Goal: Information Seeking & Learning: Learn about a topic

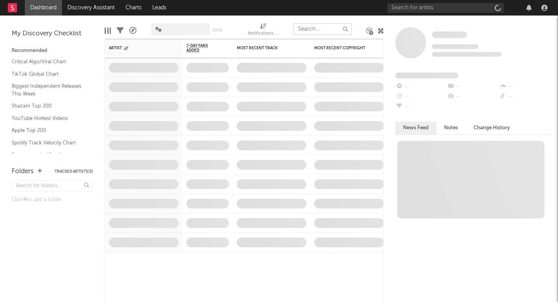
click at [310, 29] on input "text" at bounding box center [323, 29] width 58 height 12
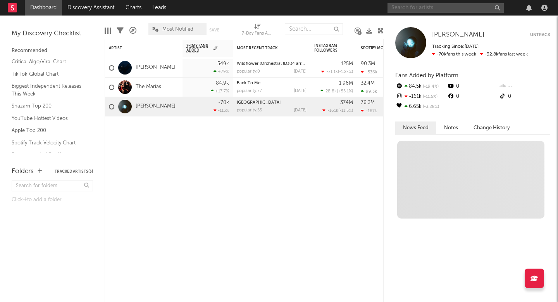
click at [415, 8] on input "text" at bounding box center [446, 8] width 116 height 10
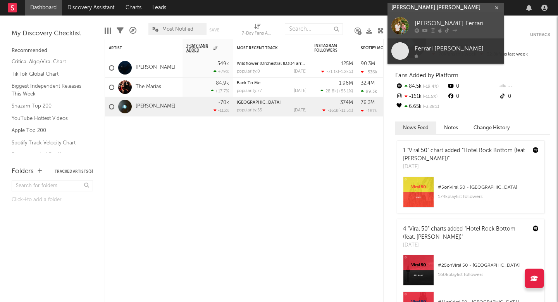
type input "[PERSON_NAME] [PERSON_NAME]"
click at [397, 24] on div at bounding box center [400, 25] width 17 height 17
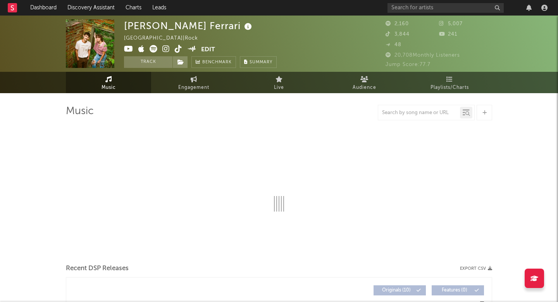
select select "6m"
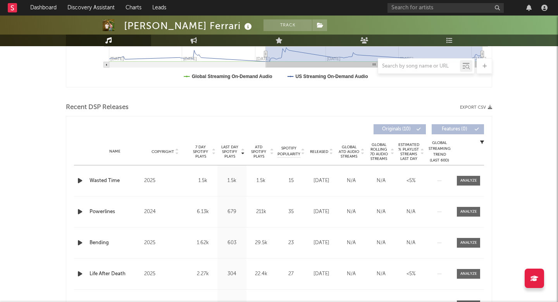
scroll to position [288, 0]
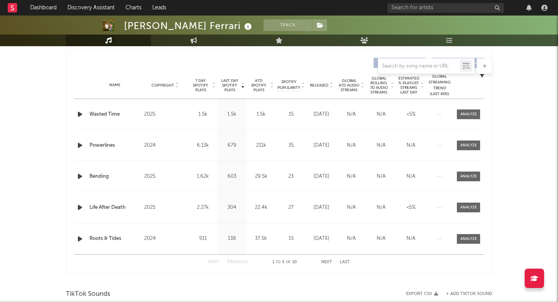
click at [113, 114] on div "Wasted Time" at bounding box center [115, 115] width 51 height 8
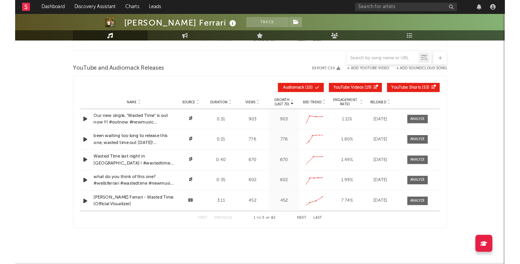
scroll to position [827, 0]
